Goal: Task Accomplishment & Management: Manage account settings

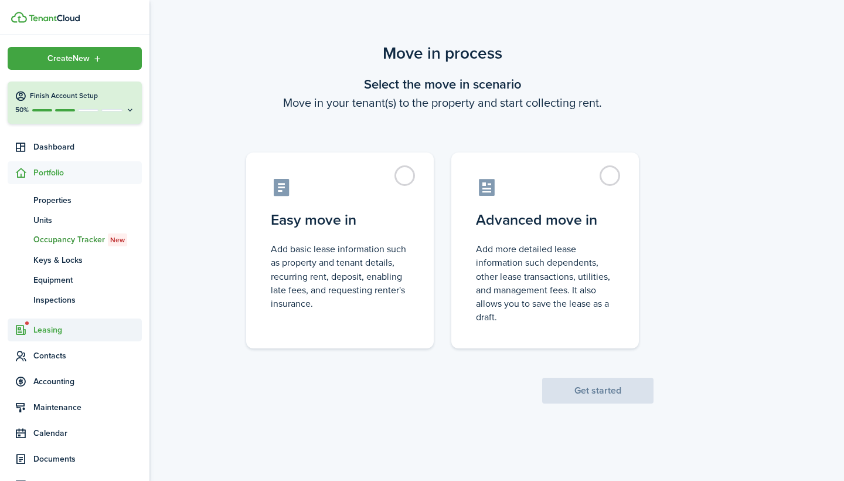
click at [43, 333] on span "Leasing" at bounding box center [87, 330] width 108 height 12
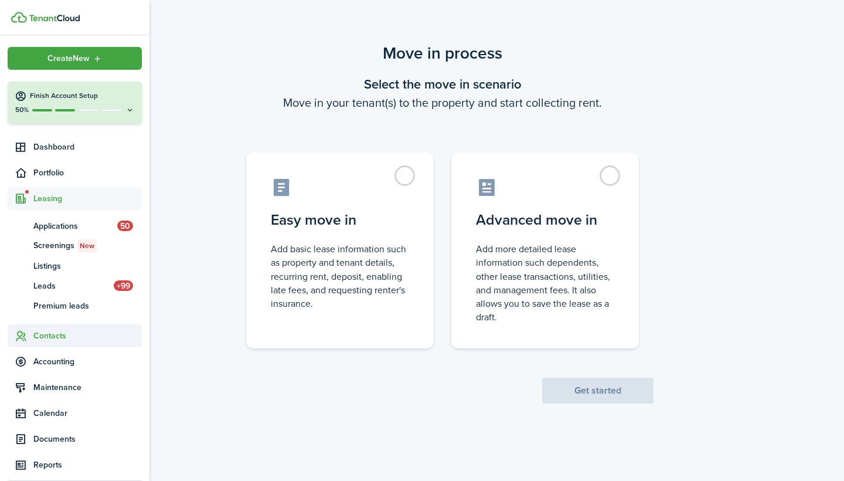
click at [50, 337] on span "Contacts" at bounding box center [87, 336] width 108 height 12
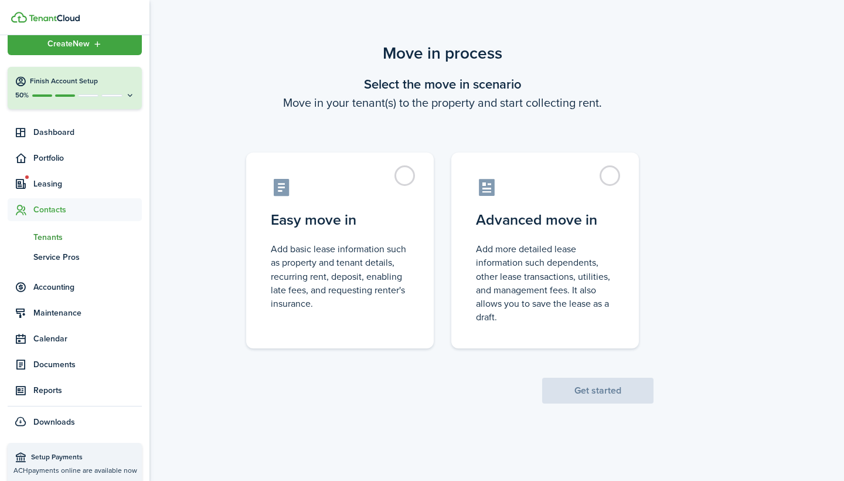
scroll to position [16, 0]
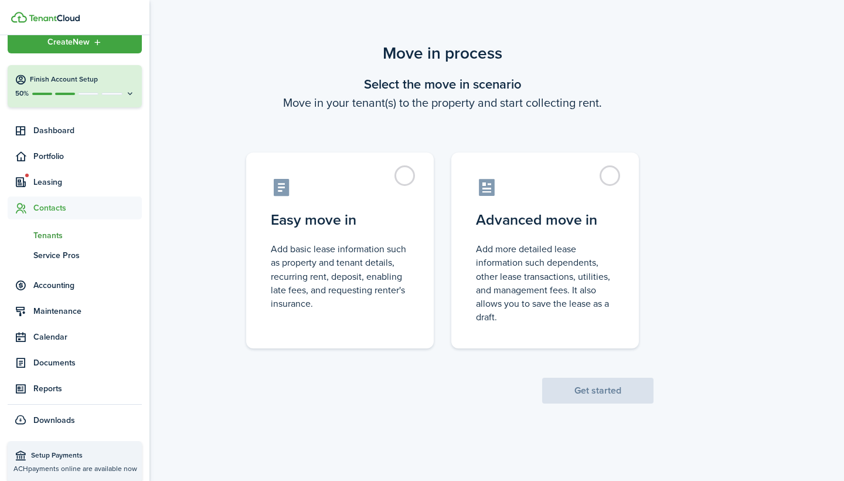
click at [56, 236] on span "Tenants" at bounding box center [87, 235] width 108 height 12
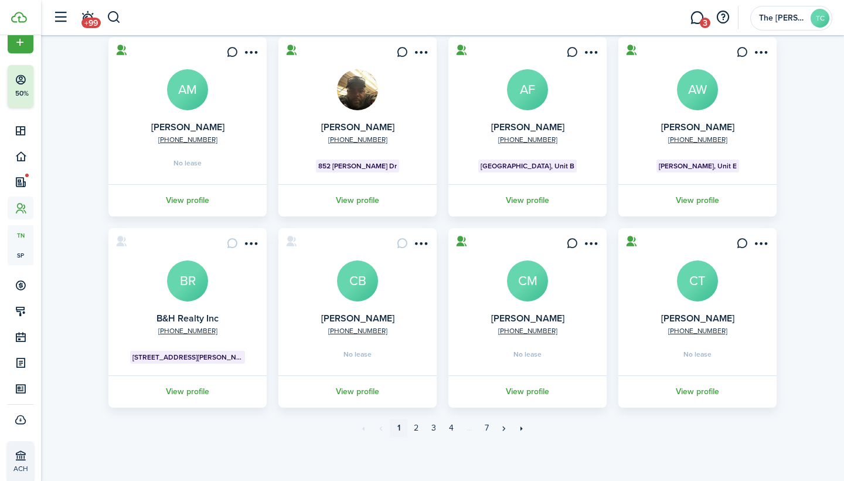
scroll to position [280, 0]
click at [419, 422] on link "2" at bounding box center [417, 428] width 18 height 18
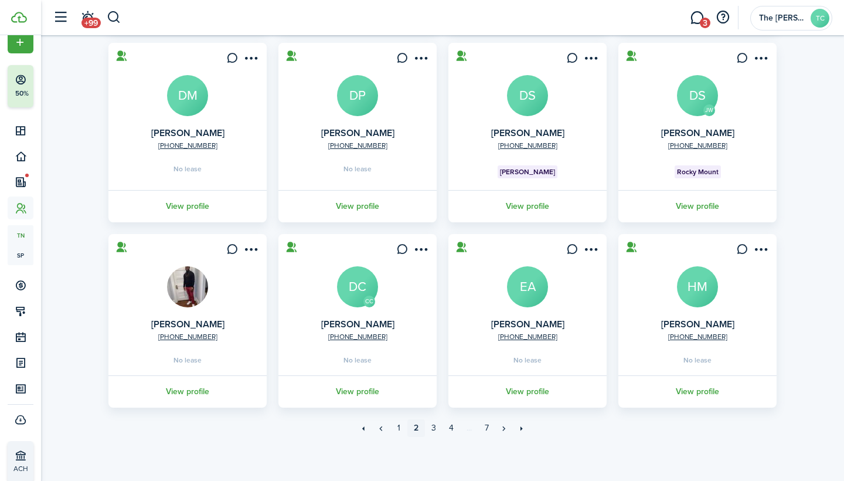
scroll to position [274, 0]
click at [437, 427] on link "3" at bounding box center [434, 428] width 18 height 18
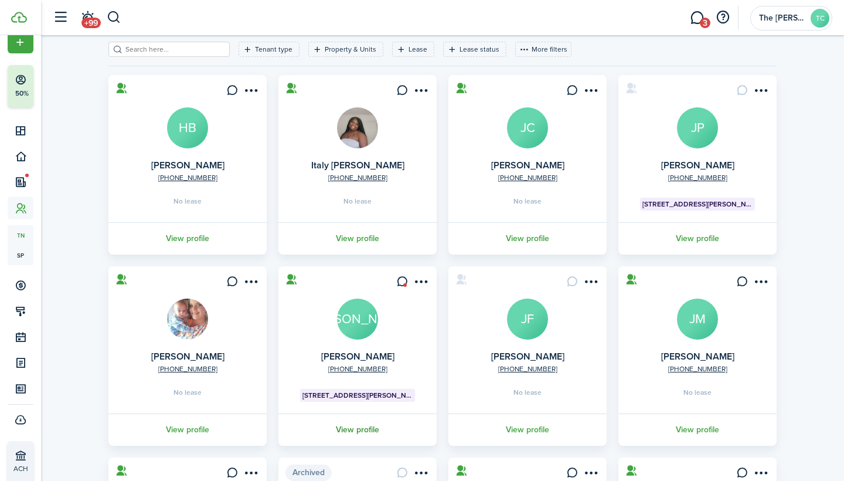
scroll to position [57, 0]
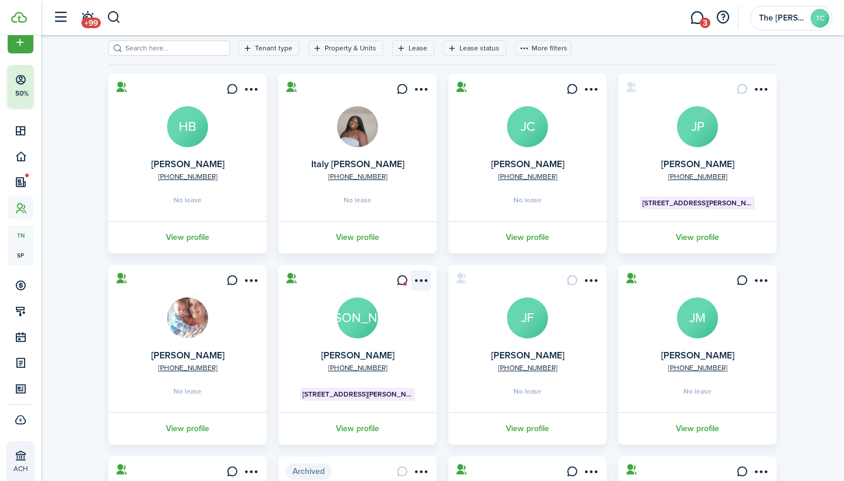
click at [418, 281] on menu-btn-icon "Open menu" at bounding box center [421, 280] width 20 height 20
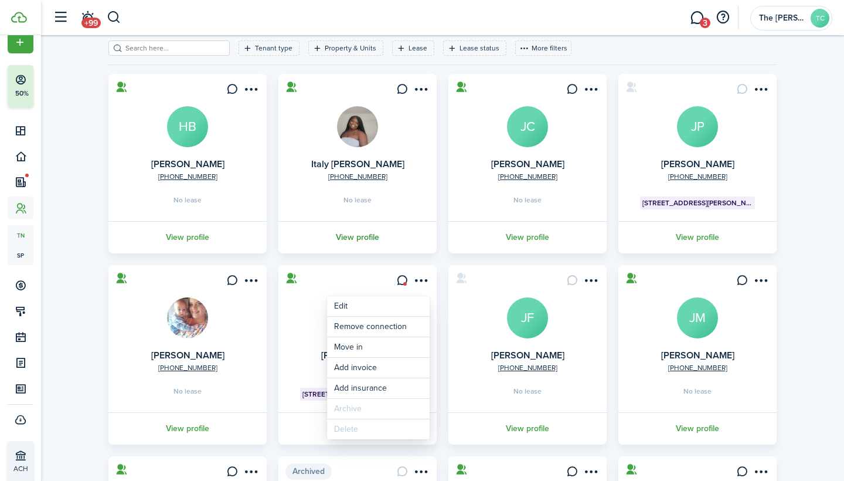
click at [406, 238] on link "View profile" at bounding box center [358, 237] width 162 height 32
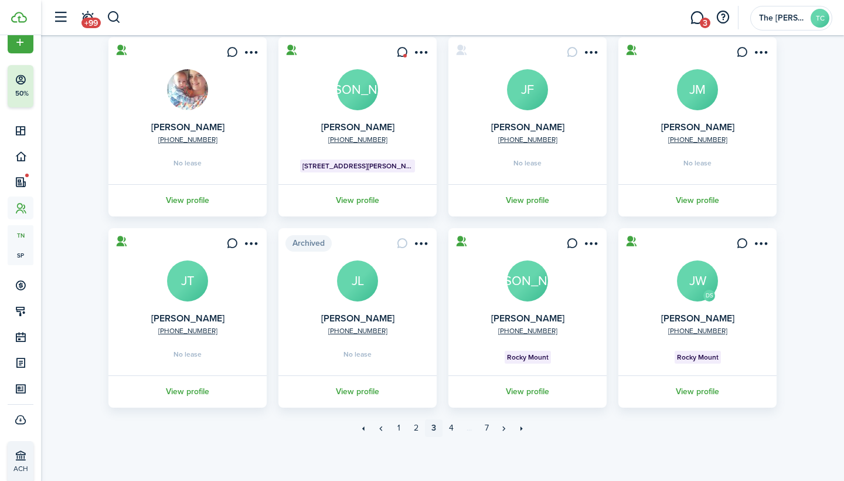
scroll to position [286, 0]
click at [380, 428] on link "«" at bounding box center [381, 428] width 18 height 18
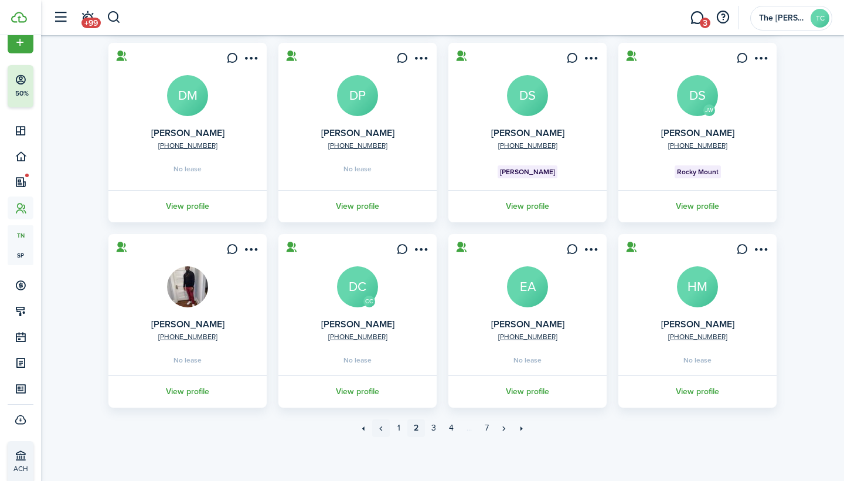
scroll to position [274, 0]
click at [382, 428] on link "«" at bounding box center [381, 428] width 18 height 18
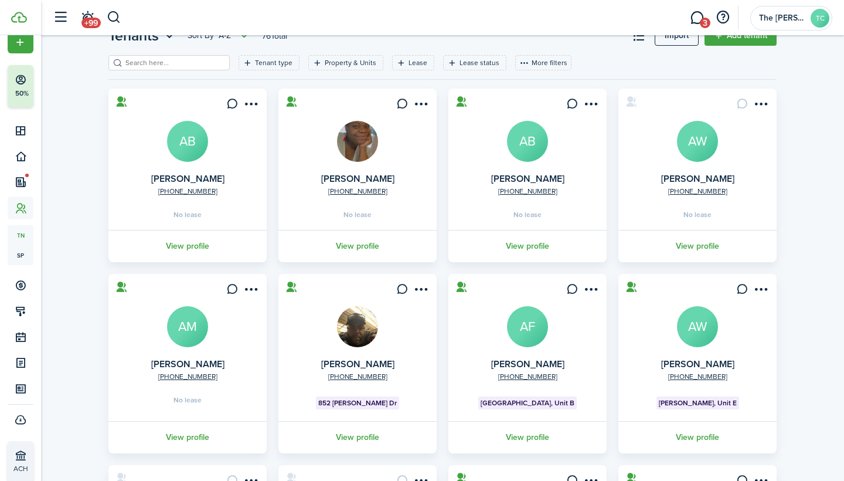
scroll to position [46, 0]
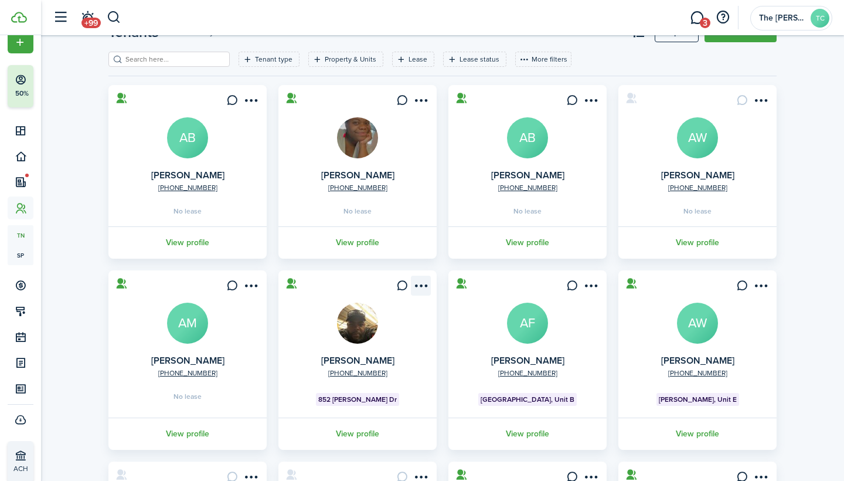
click at [423, 287] on menu-btn-icon "Open menu" at bounding box center [421, 286] width 20 height 20
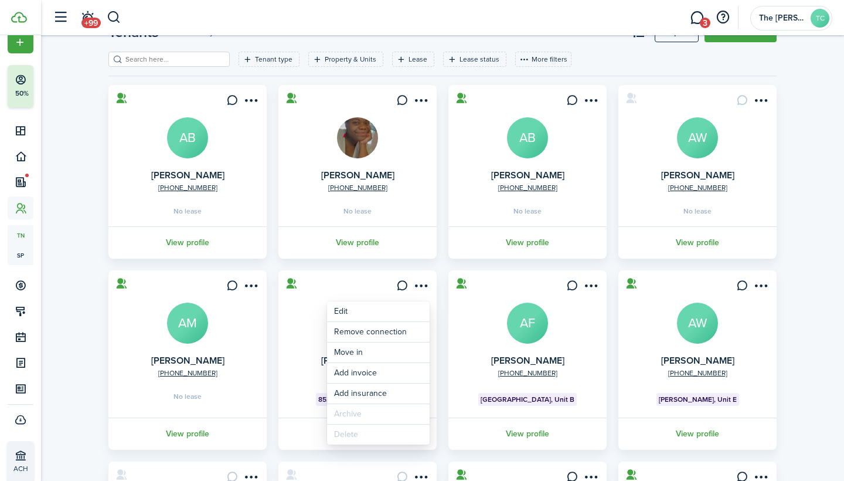
click at [814, 330] on div "Tenants Sort by A-Z 76 Total Import Add tenant Tenant type Property & Units Lea…" at bounding box center [442, 352] width 803 height 672
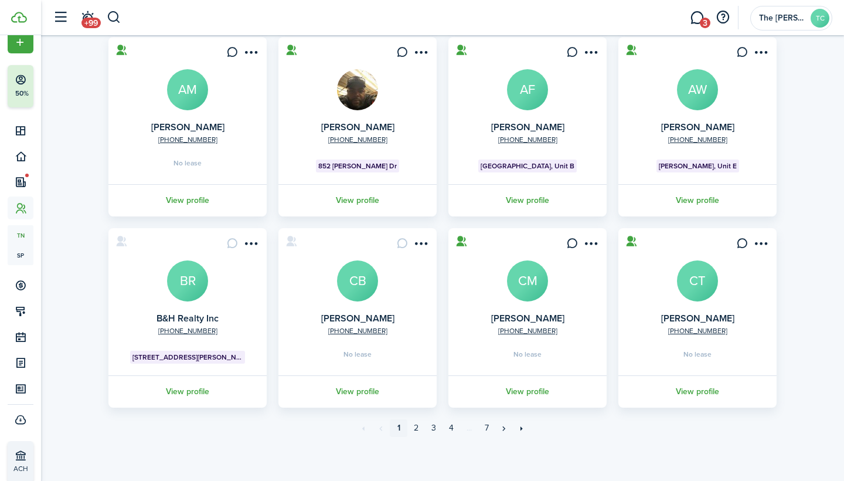
scroll to position [280, 0]
click at [434, 430] on link "3" at bounding box center [434, 428] width 18 height 18
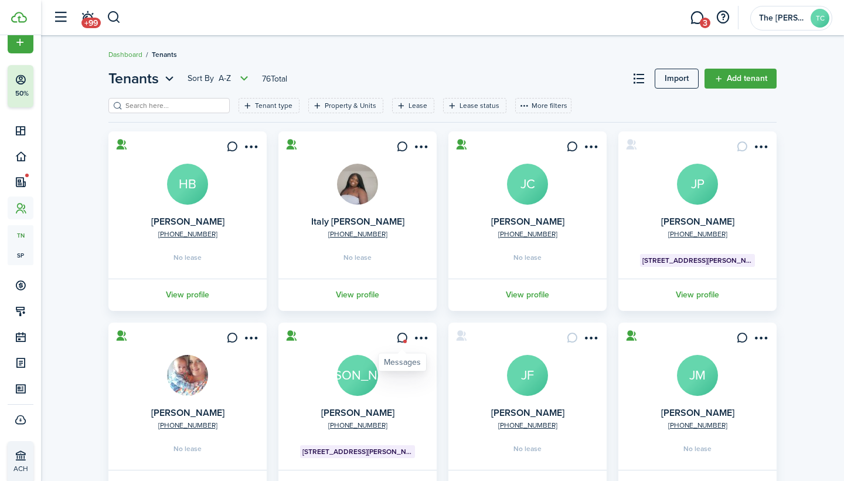
click at [401, 335] on icon at bounding box center [402, 338] width 12 height 12
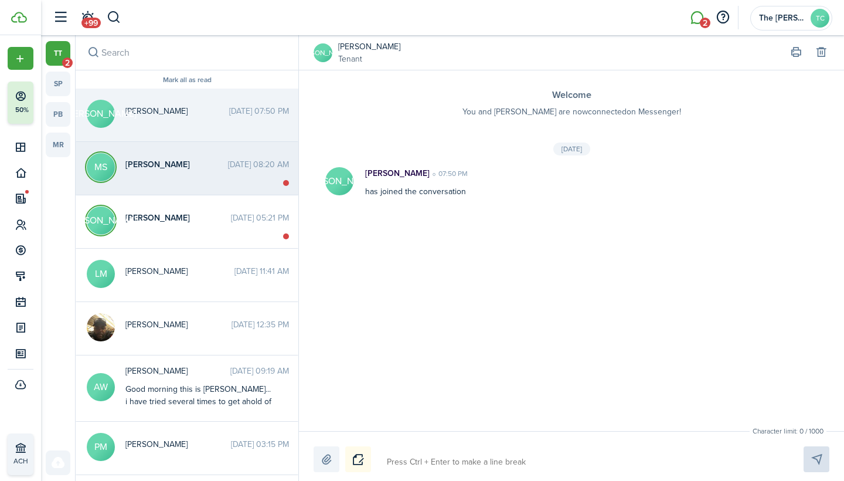
click at [237, 186] on messenger-thread-item "[PERSON_NAME] [DATE] 08:20 AM" at bounding box center [187, 168] width 223 height 53
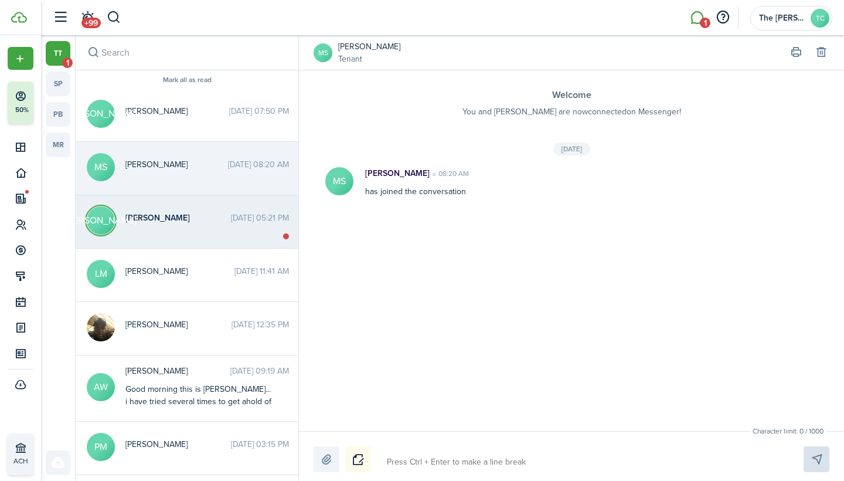
click at [258, 233] on messenger-thread-item "JA [PERSON_NAME] [DATE] 05:21 PM" at bounding box center [187, 221] width 223 height 53
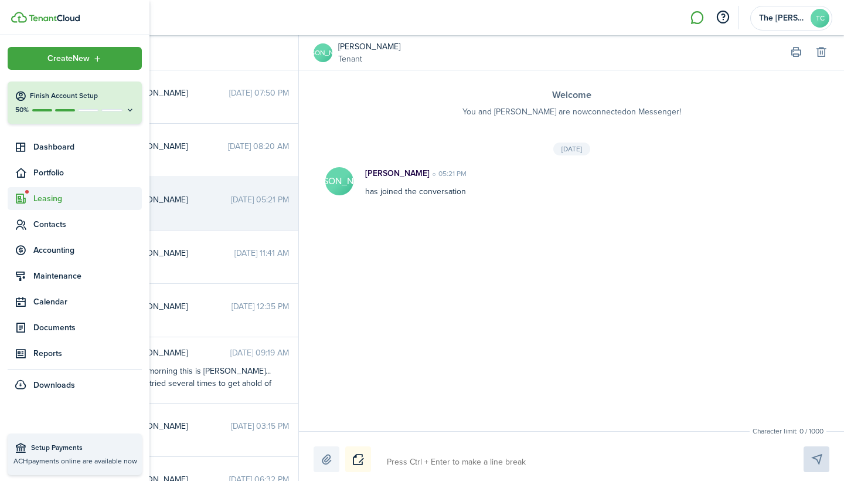
click at [50, 197] on span "Leasing" at bounding box center [87, 198] width 108 height 12
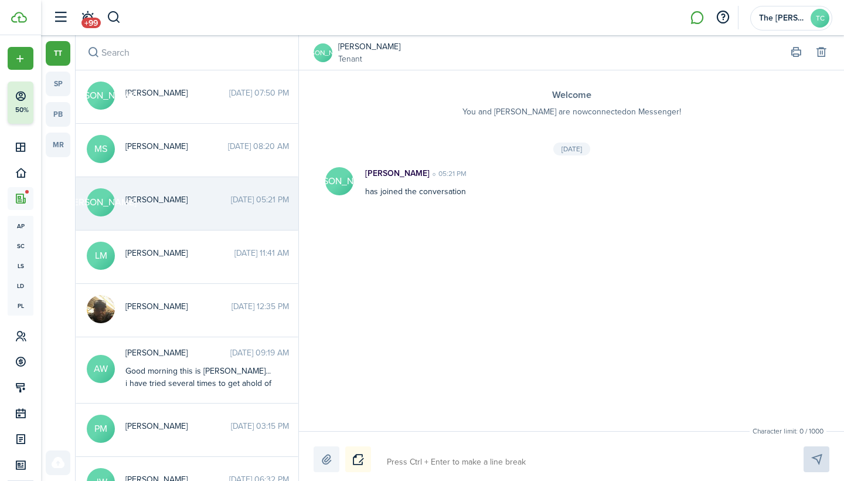
click at [440, 336] on div "Welcome You and [PERSON_NAME] are now connected [DEMOGRAPHIC_DATA] Messenger! […" at bounding box center [571, 250] width 545 height 361
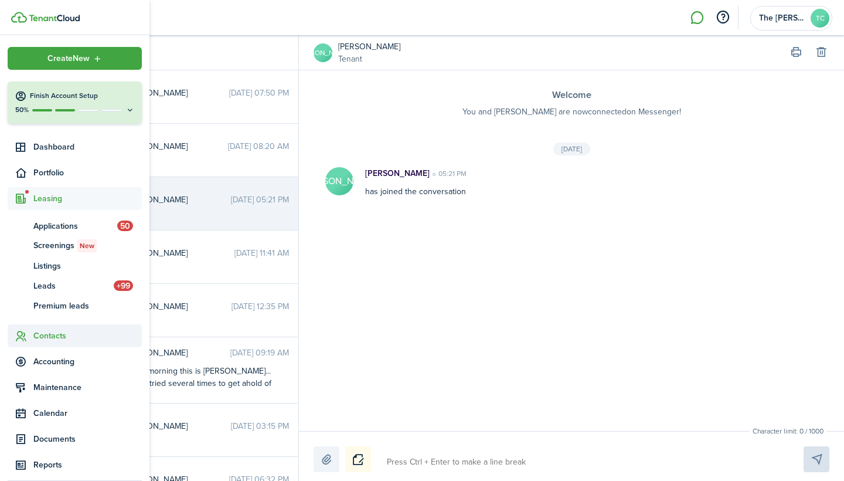
click at [55, 335] on span "Contacts" at bounding box center [87, 336] width 108 height 12
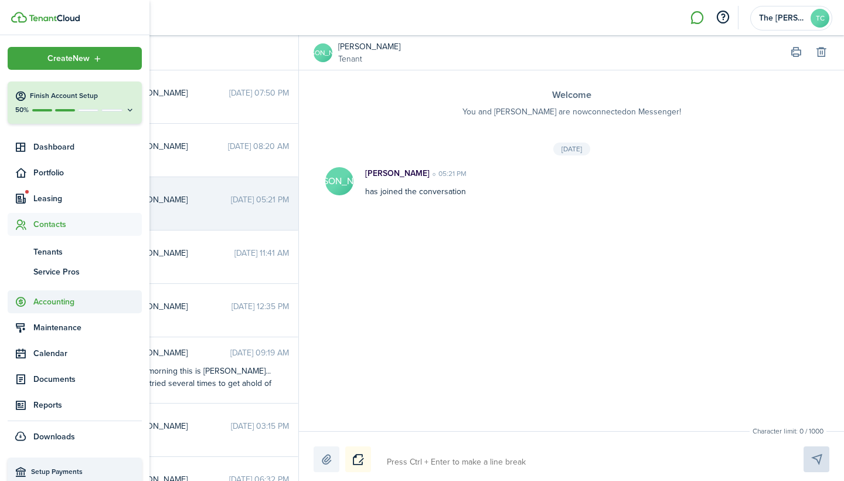
scroll to position [2, 0]
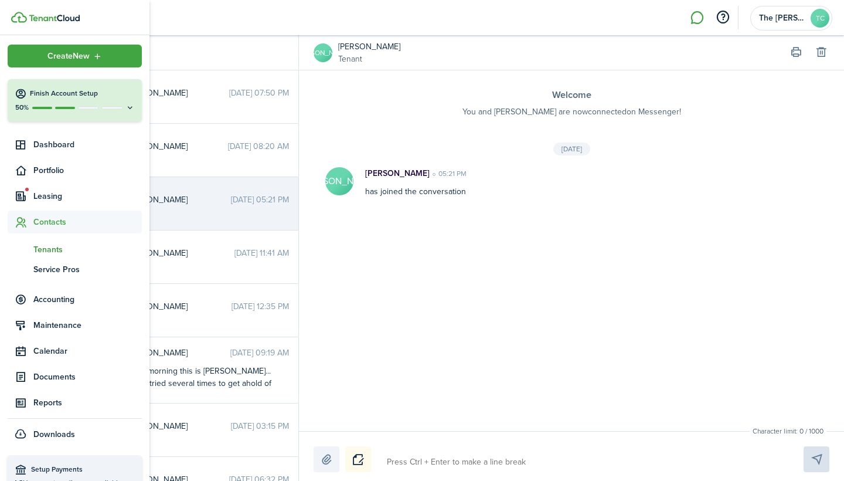
click at [49, 250] on span "Tenants" at bounding box center [87, 249] width 108 height 12
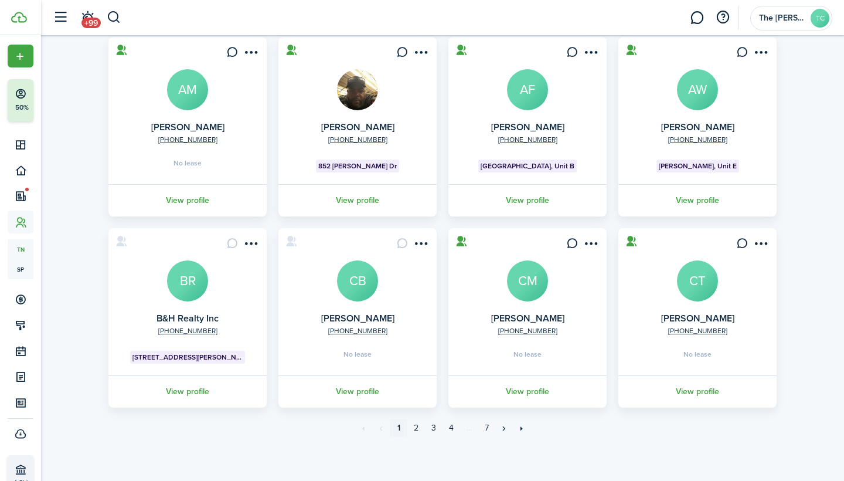
scroll to position [280, 0]
click at [429, 426] on link "3" at bounding box center [434, 428] width 18 height 18
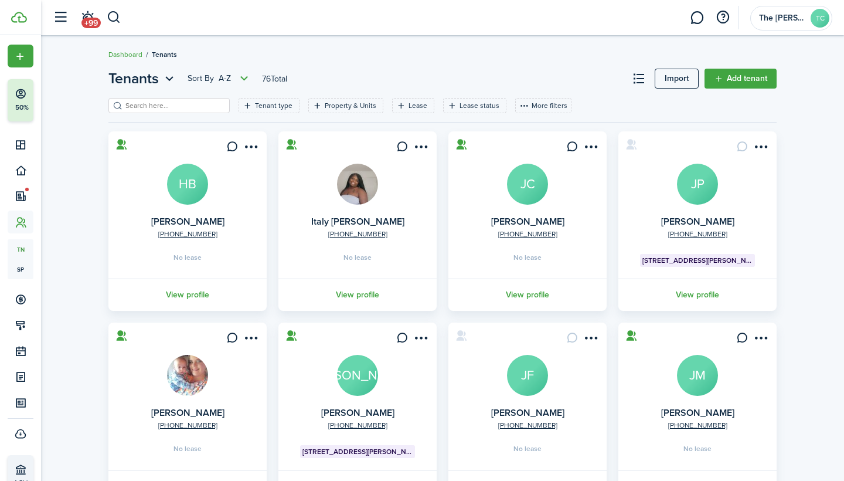
click at [369, 369] on avatar-text "[PERSON_NAME]" at bounding box center [357, 375] width 41 height 41
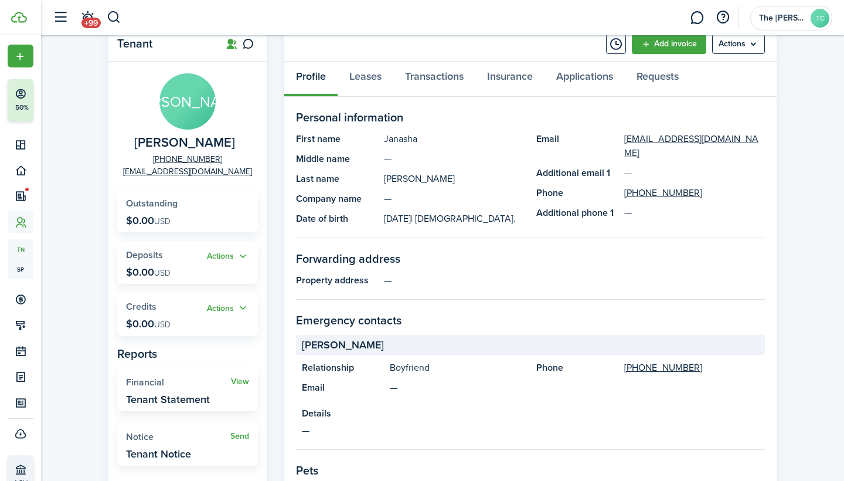
scroll to position [45, 0]
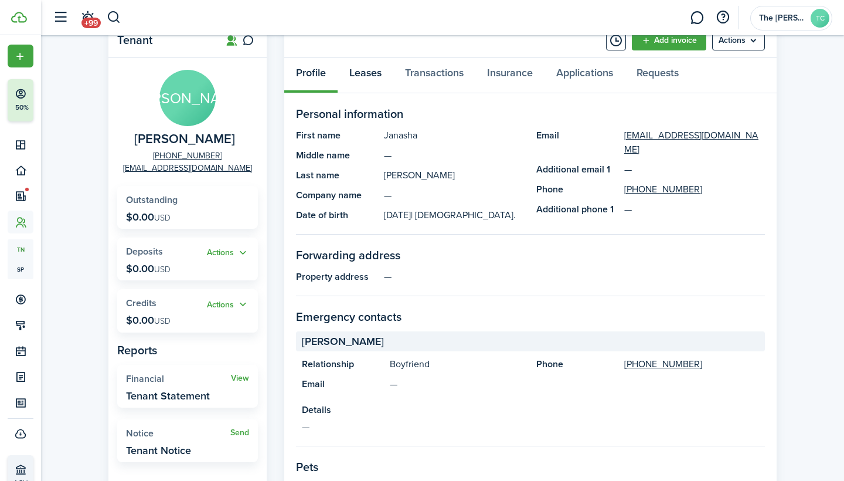
click at [371, 72] on link "Leases" at bounding box center [366, 75] width 56 height 35
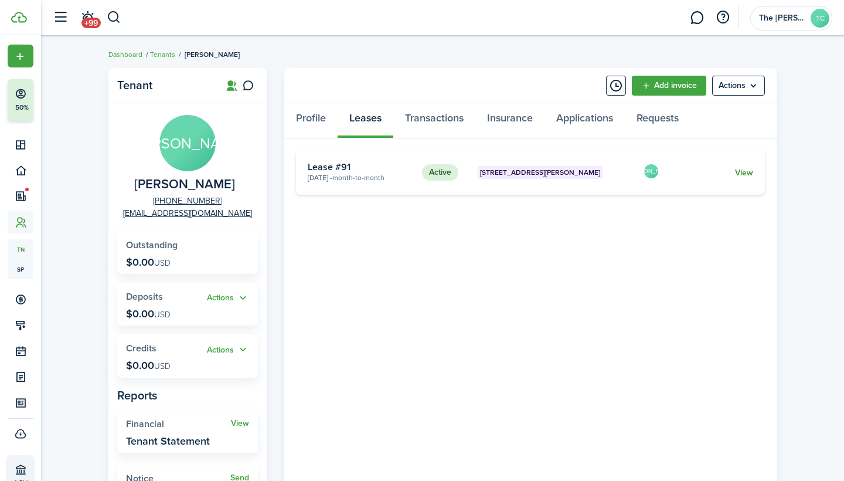
click at [748, 173] on link "View" at bounding box center [744, 173] width 18 height 12
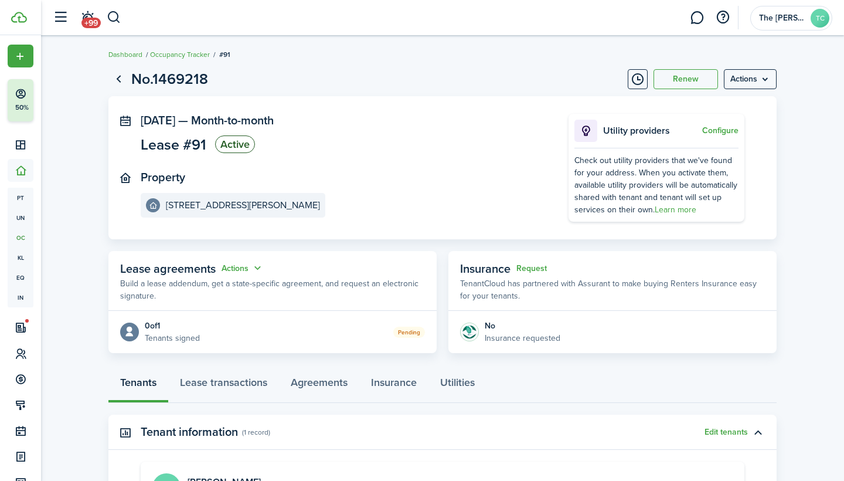
scroll to position [1, 0]
click at [769, 77] on menu-btn "Actions" at bounding box center [750, 79] width 53 height 20
click at [724, 108] on button "Edit" at bounding box center [725, 104] width 103 height 20
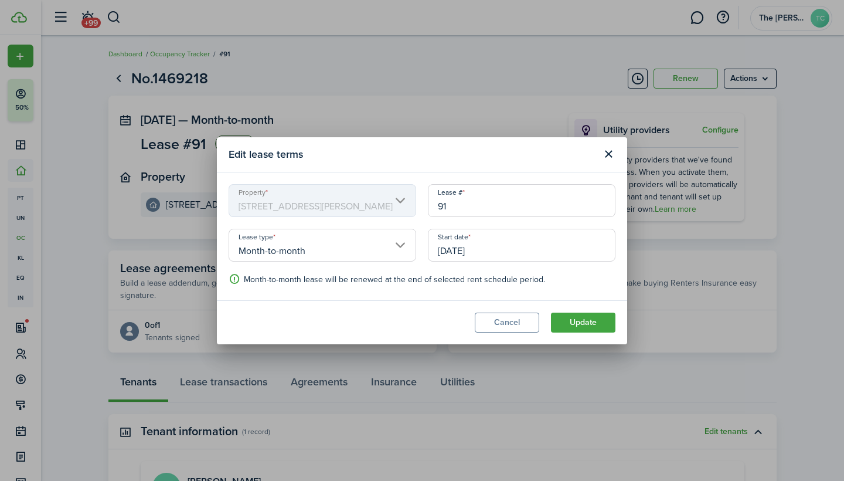
click at [462, 253] on input "[DATE]" at bounding box center [522, 245] width 188 height 33
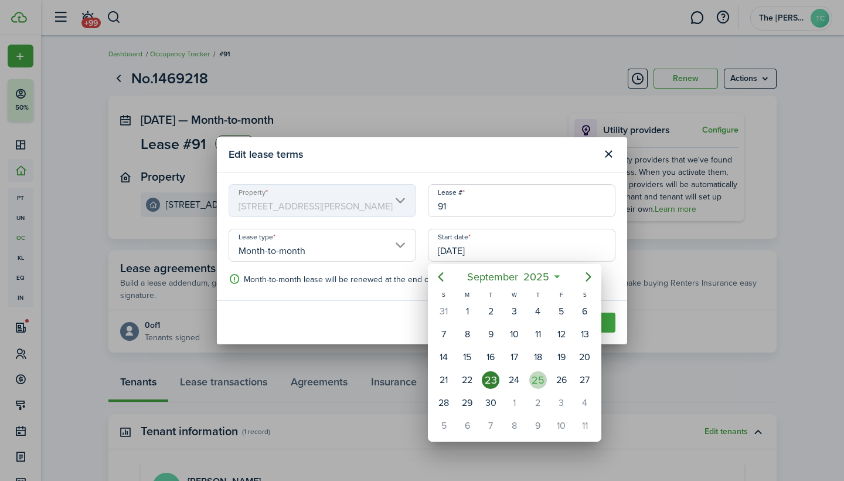
click at [540, 376] on div "25" at bounding box center [539, 380] width 18 height 18
type input "[DATE]"
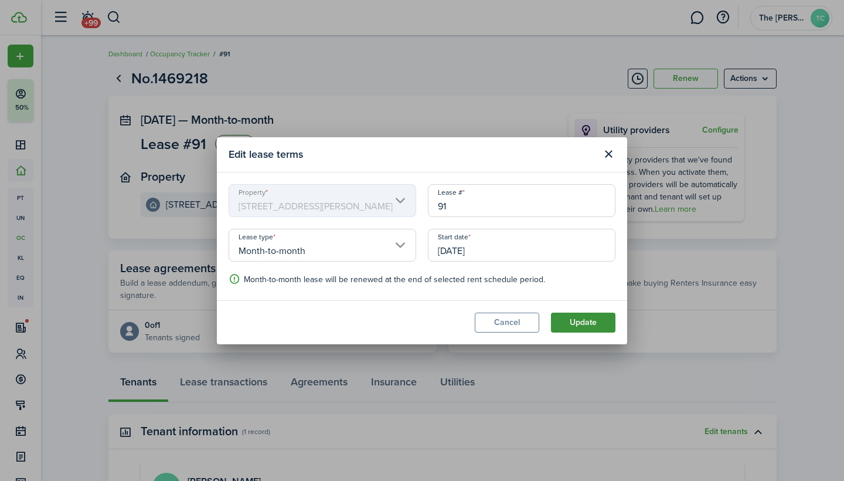
click at [580, 327] on button "Update" at bounding box center [583, 323] width 65 height 20
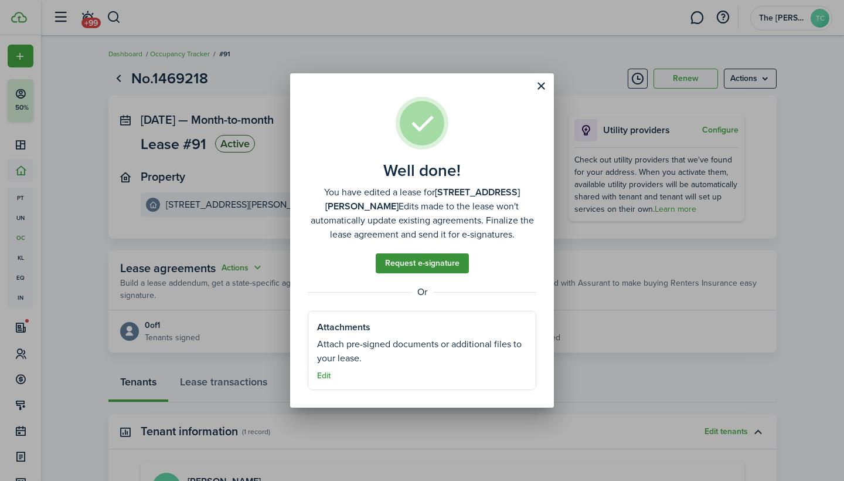
click at [432, 266] on link "Request e-signature" at bounding box center [422, 263] width 93 height 20
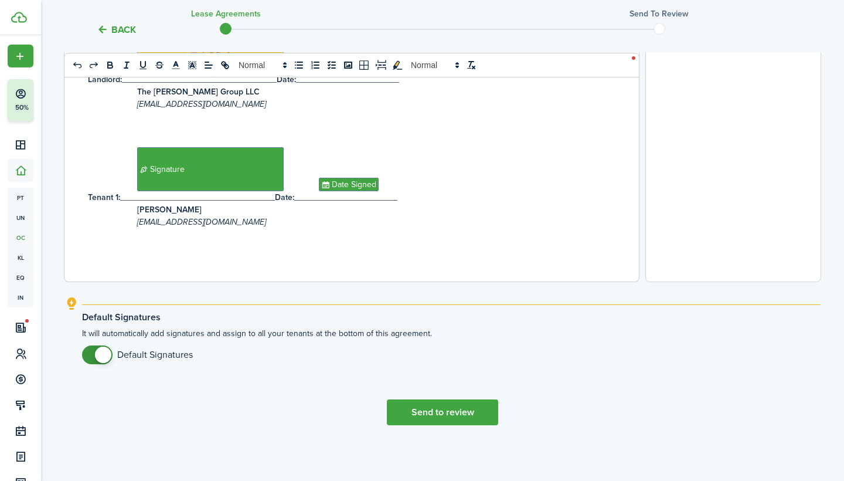
scroll to position [431, 0]
click at [418, 416] on button "Send to review" at bounding box center [442, 412] width 111 height 26
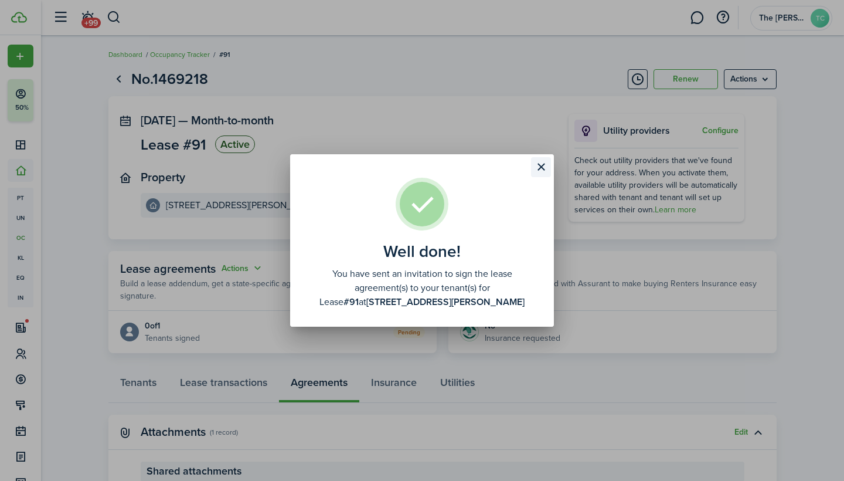
click at [542, 167] on button "Close modal" at bounding box center [541, 167] width 20 height 20
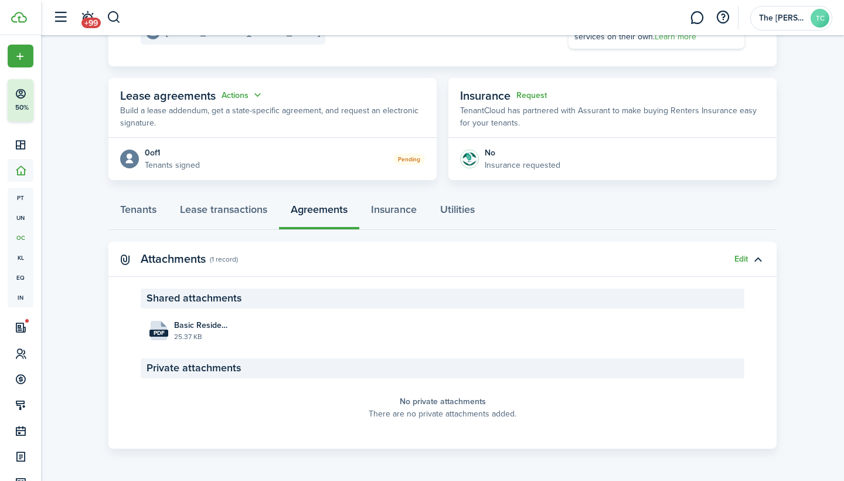
scroll to position [172, 0]
click at [206, 333] on file-size "25.37 KB" at bounding box center [201, 337] width 55 height 11
